Goal: Transaction & Acquisition: Purchase product/service

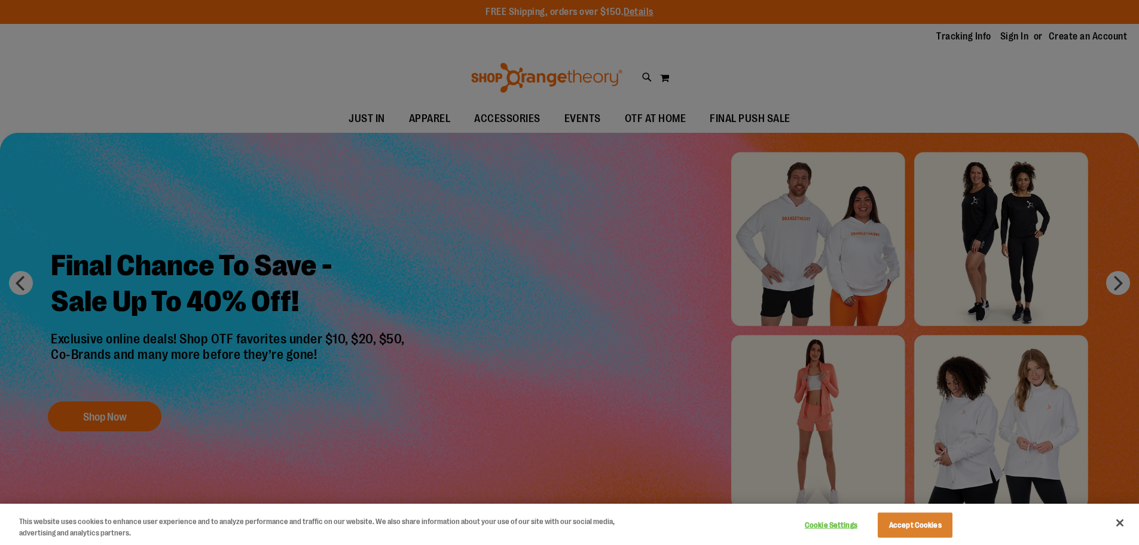
click at [548, 293] on div at bounding box center [569, 272] width 1139 height 545
click at [1126, 519] on button "Close" at bounding box center [1120, 523] width 26 height 26
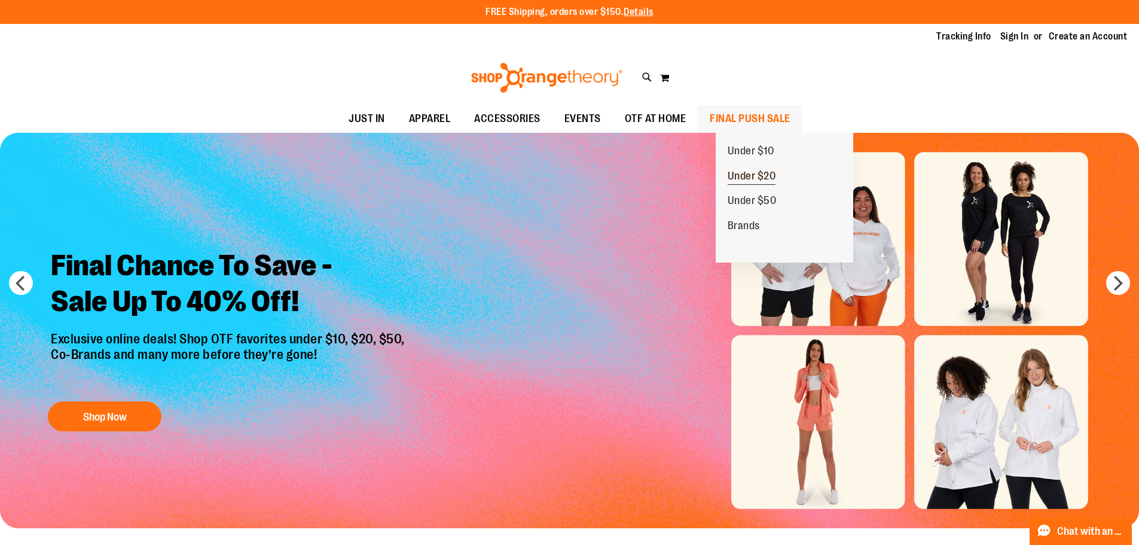
click at [769, 179] on span "Under $20" at bounding box center [752, 177] width 48 height 15
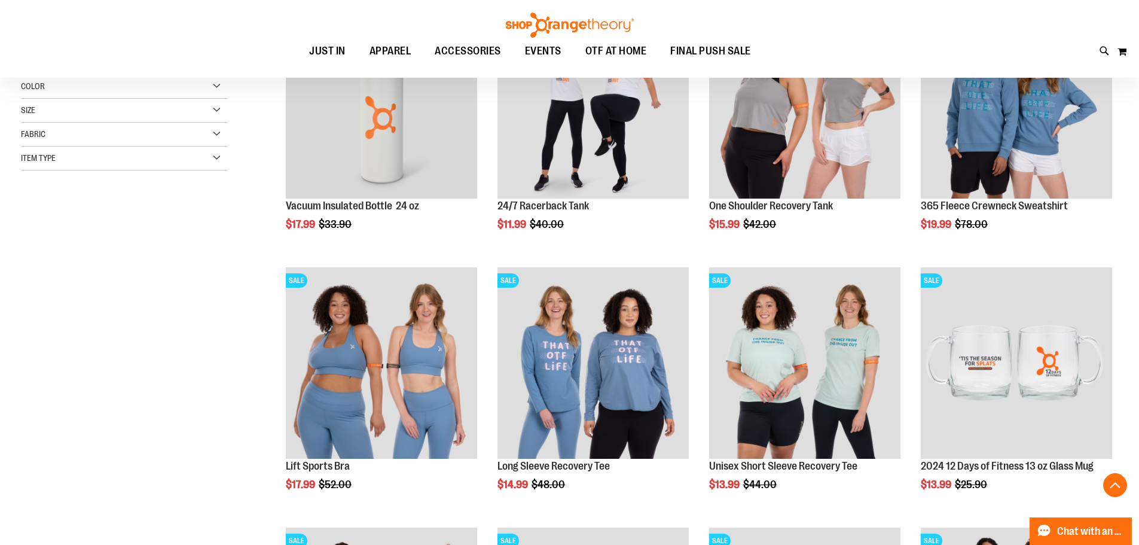
scroll to position [358, 0]
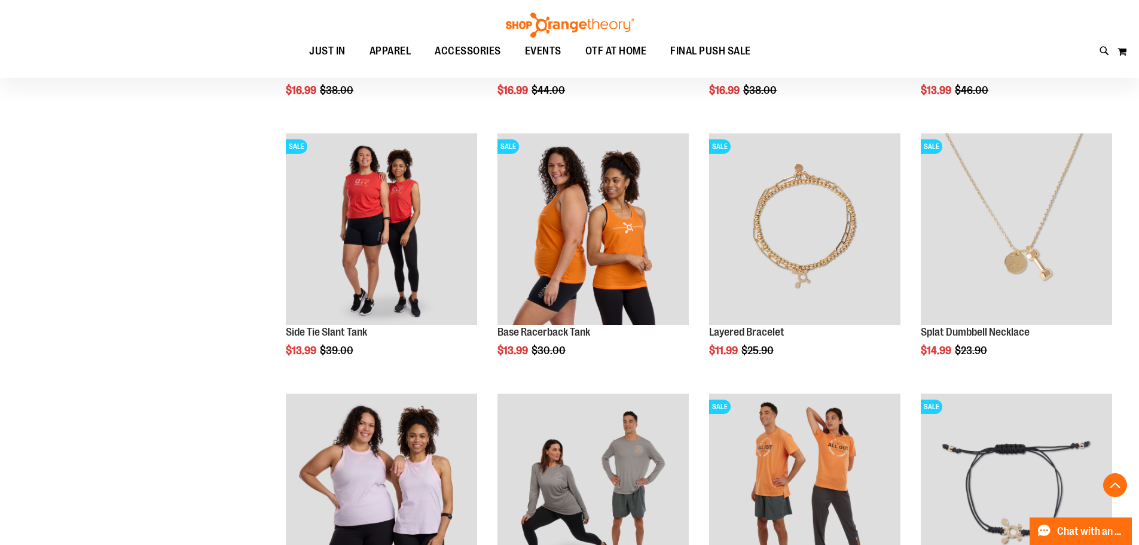
scroll to position [897, 0]
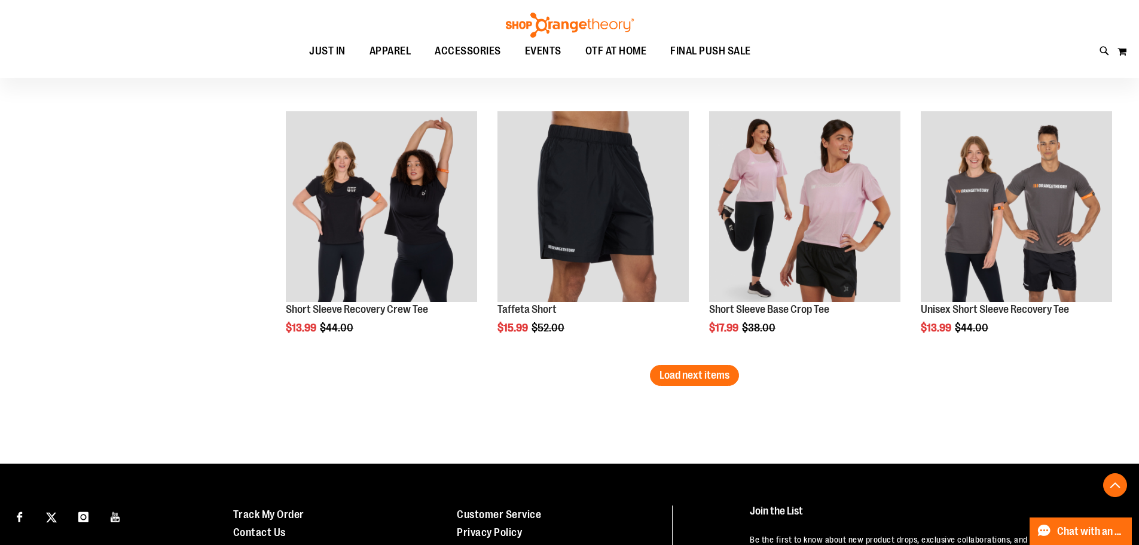
scroll to position [1794, 0]
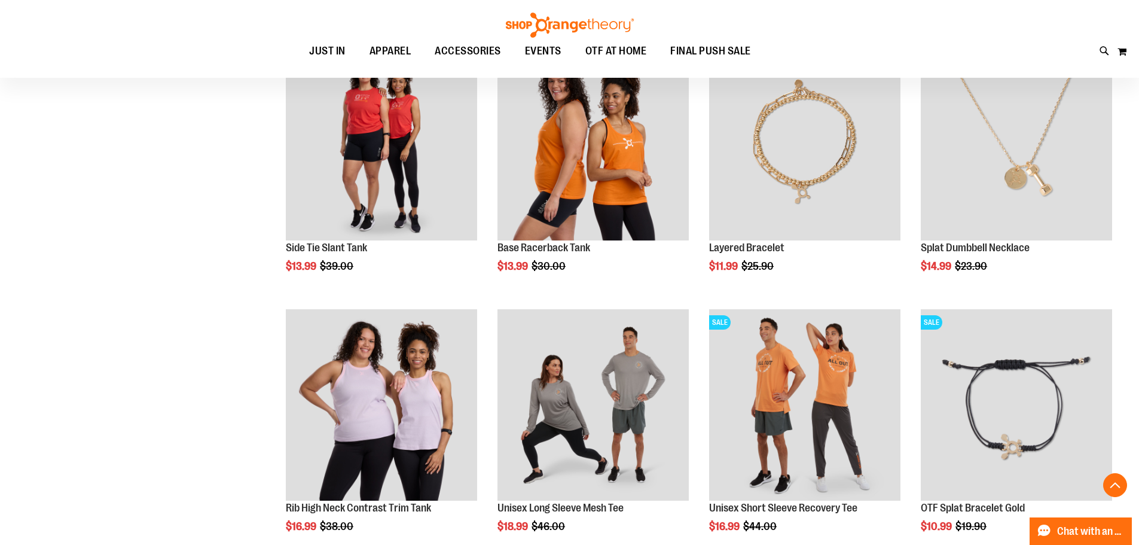
scroll to position [956, 0]
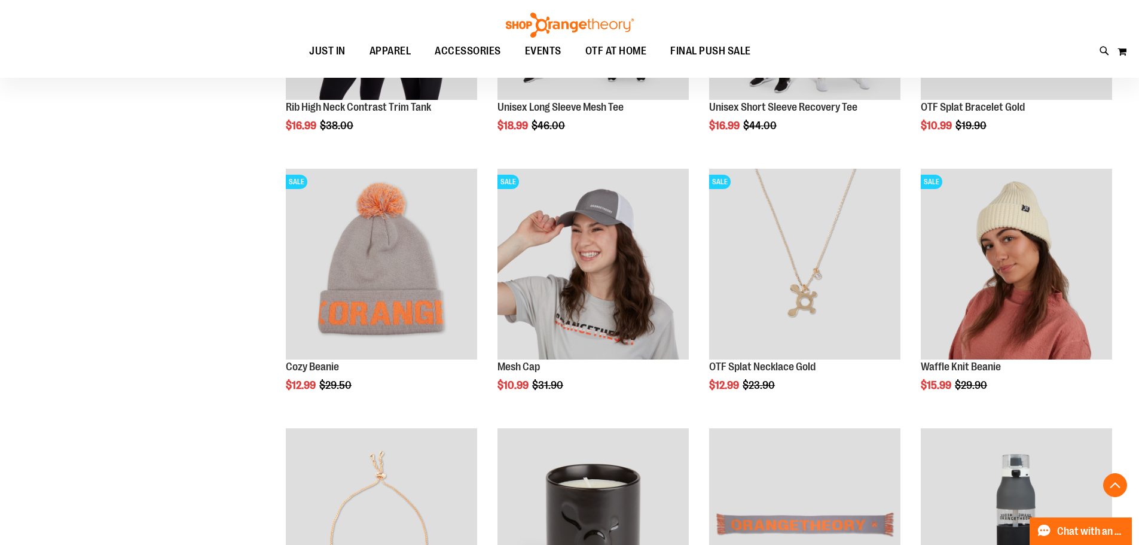
scroll to position [110, 0]
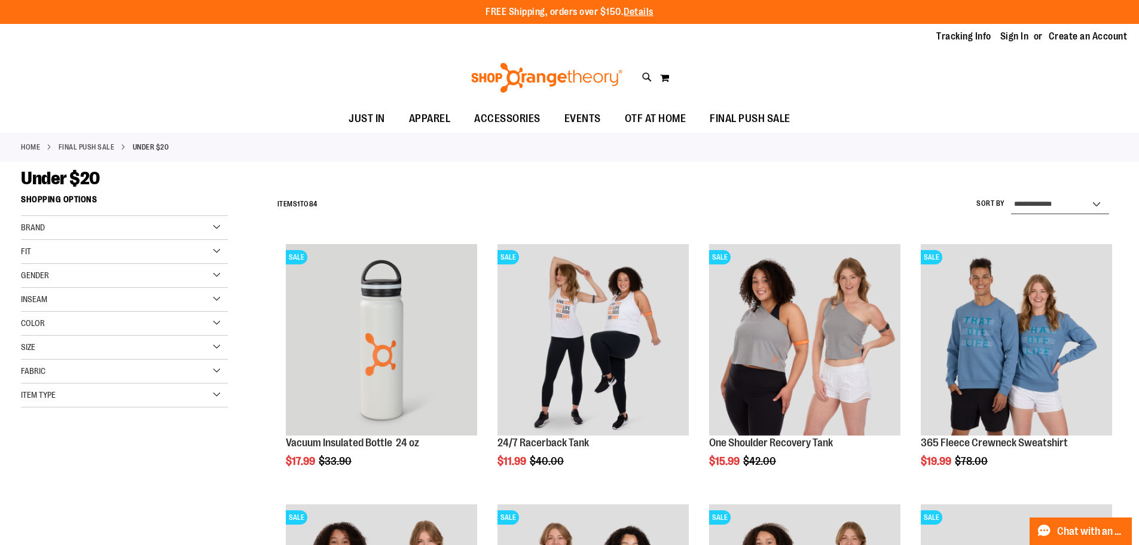
click at [1050, 199] on select "**********" at bounding box center [1060, 204] width 98 height 19
select select "*********"
click at [1011, 195] on select "**********" at bounding box center [1060, 204] width 98 height 19
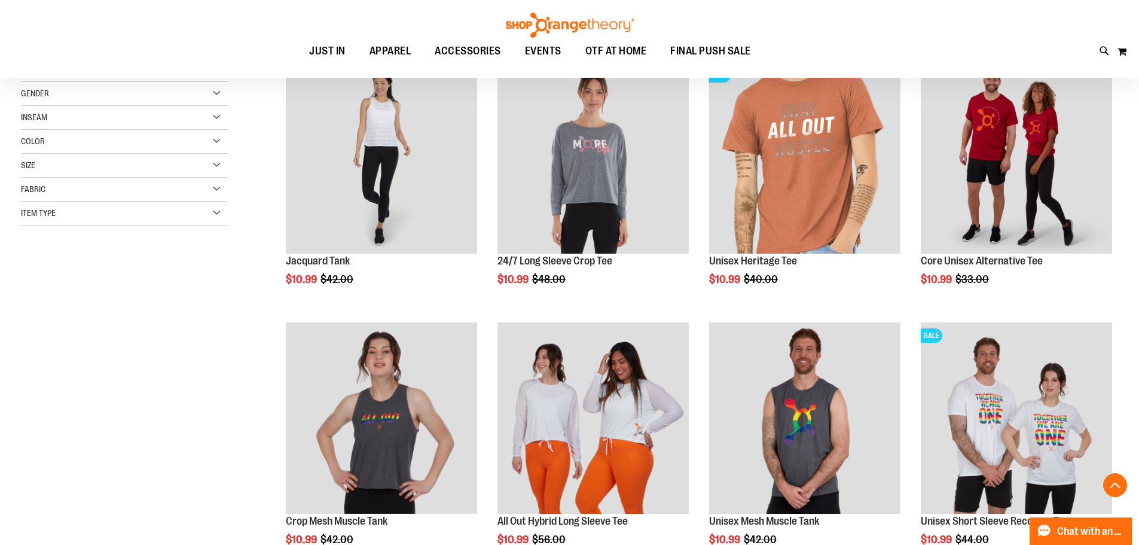
scroll to position [298, 0]
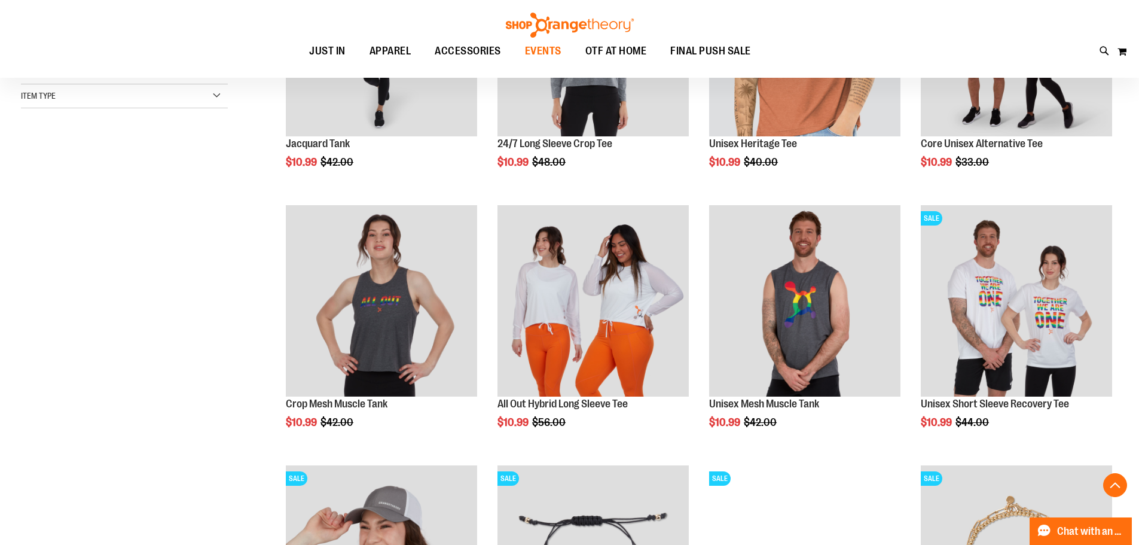
click at [536, 47] on span "EVENTS" at bounding box center [543, 51] width 36 height 27
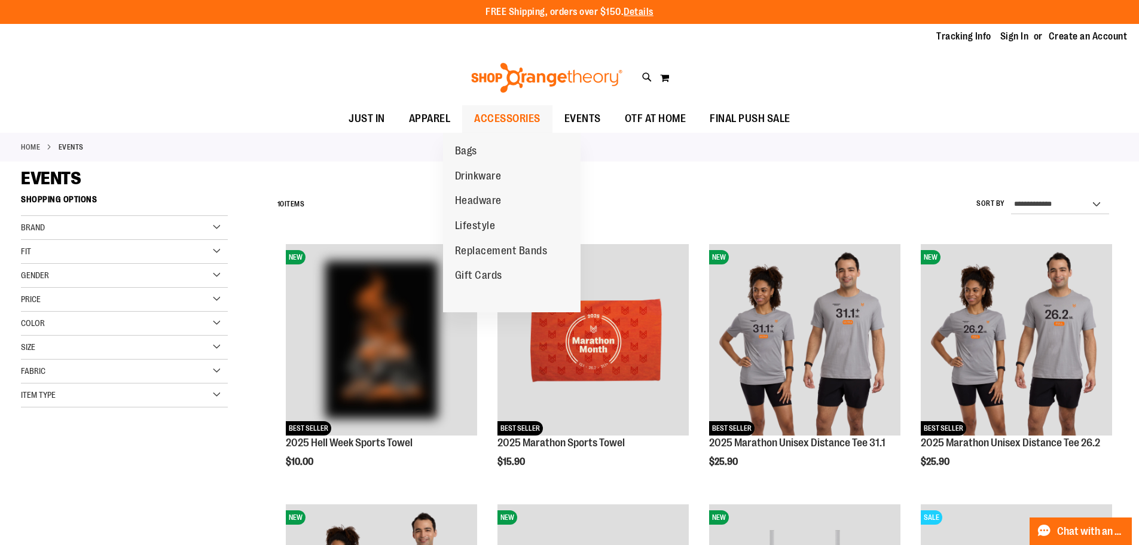
click at [499, 113] on span "ACCESSORIES" at bounding box center [507, 118] width 66 height 27
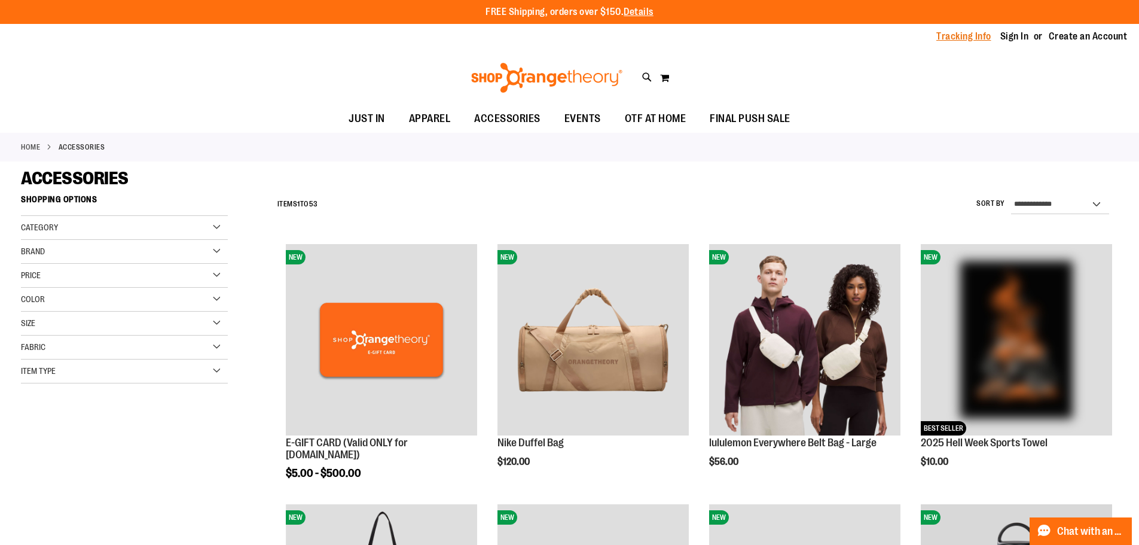
click at [952, 35] on link "Tracking Info" at bounding box center [964, 36] width 55 height 13
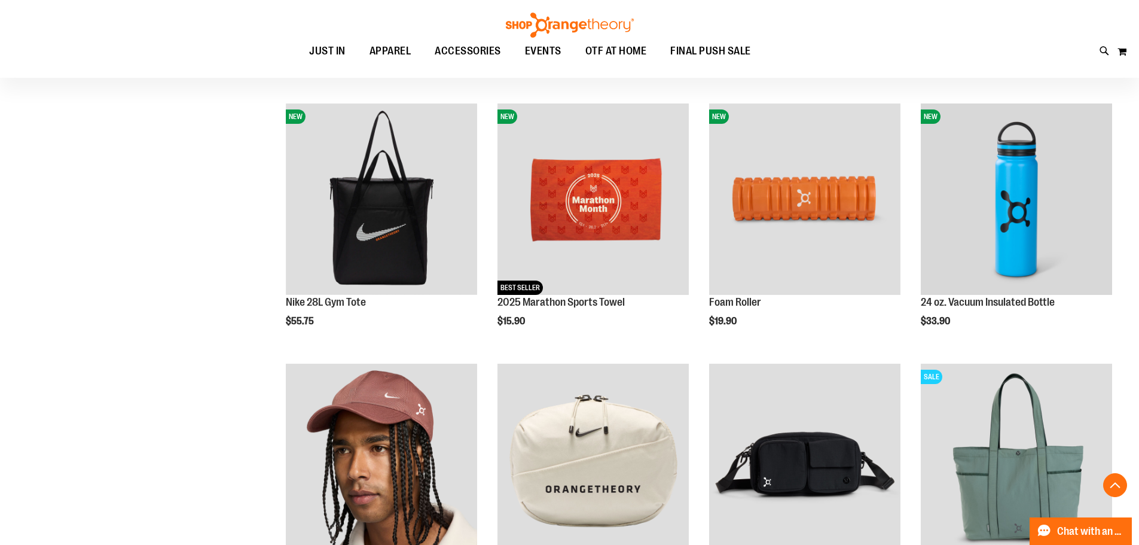
scroll to position [419, 0]
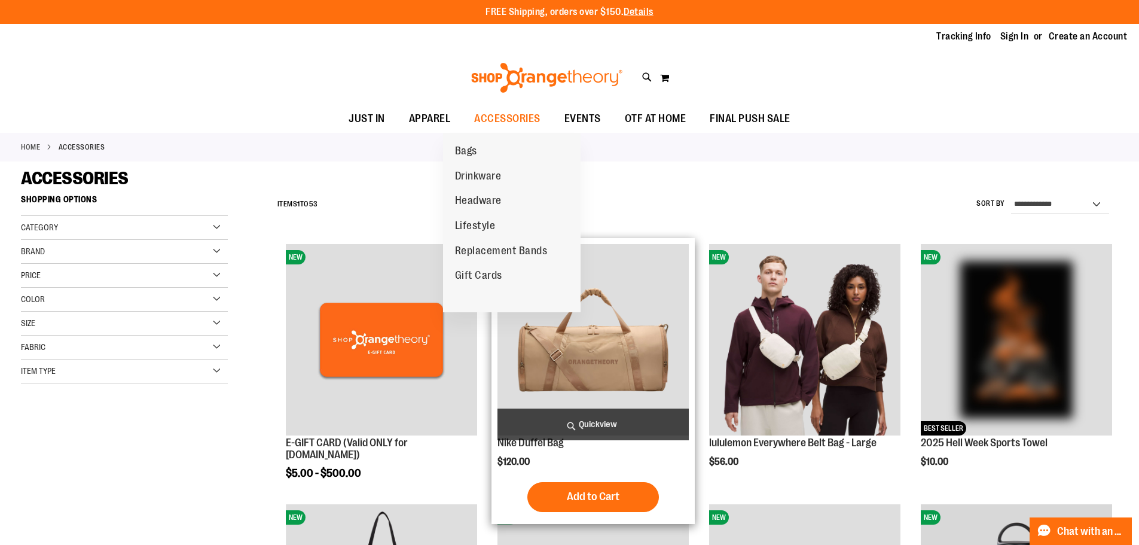
click at [532, 256] on span "Replacement Bands" at bounding box center [501, 252] width 93 height 15
